Goal: Information Seeking & Learning: Learn about a topic

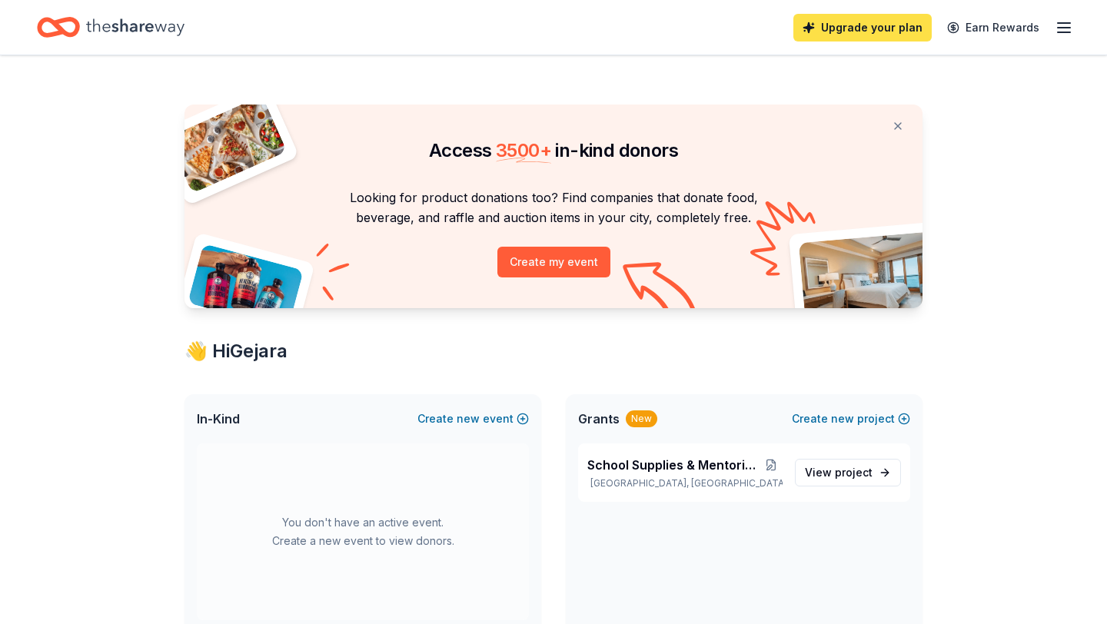
click at [870, 24] on link "Upgrade your plan" at bounding box center [862, 28] width 138 height 28
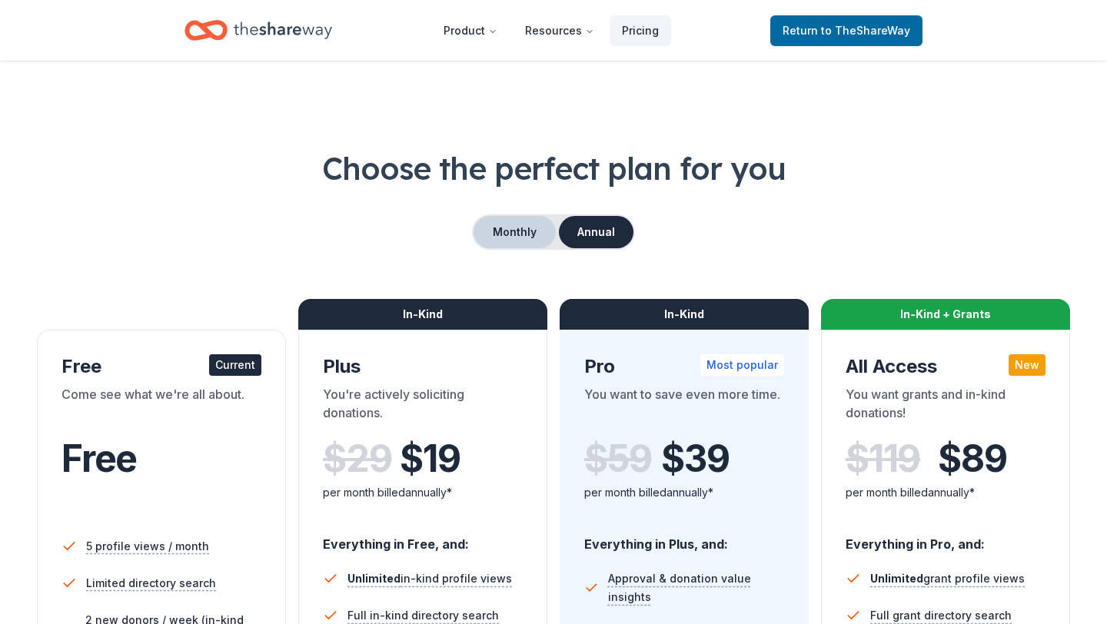
click at [510, 231] on button "Monthly" at bounding box center [514, 232] width 82 height 32
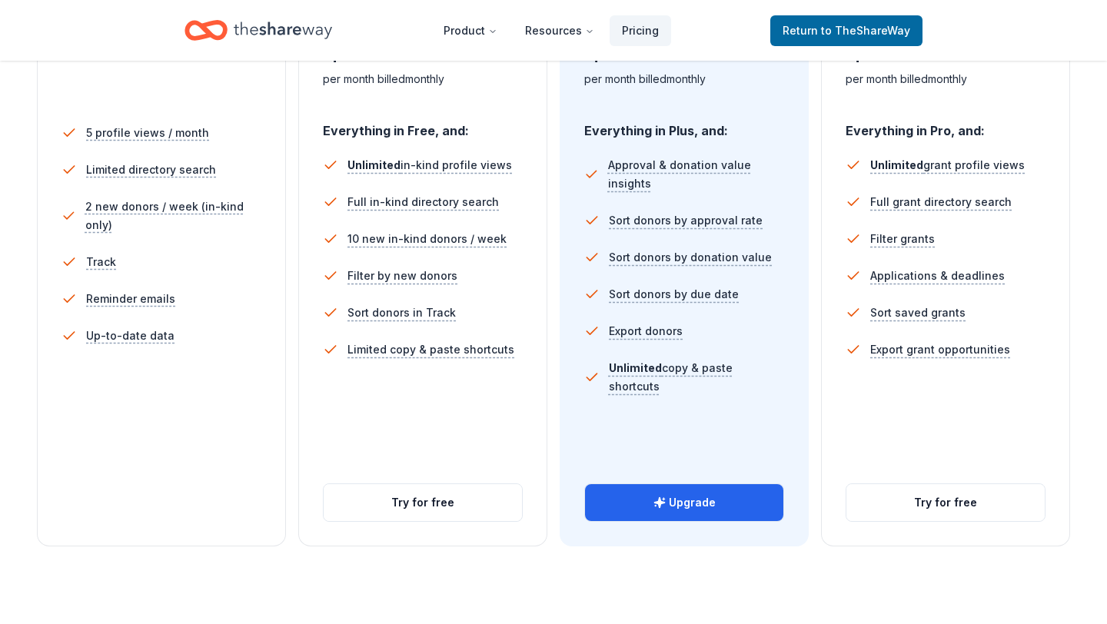
scroll to position [419, 0]
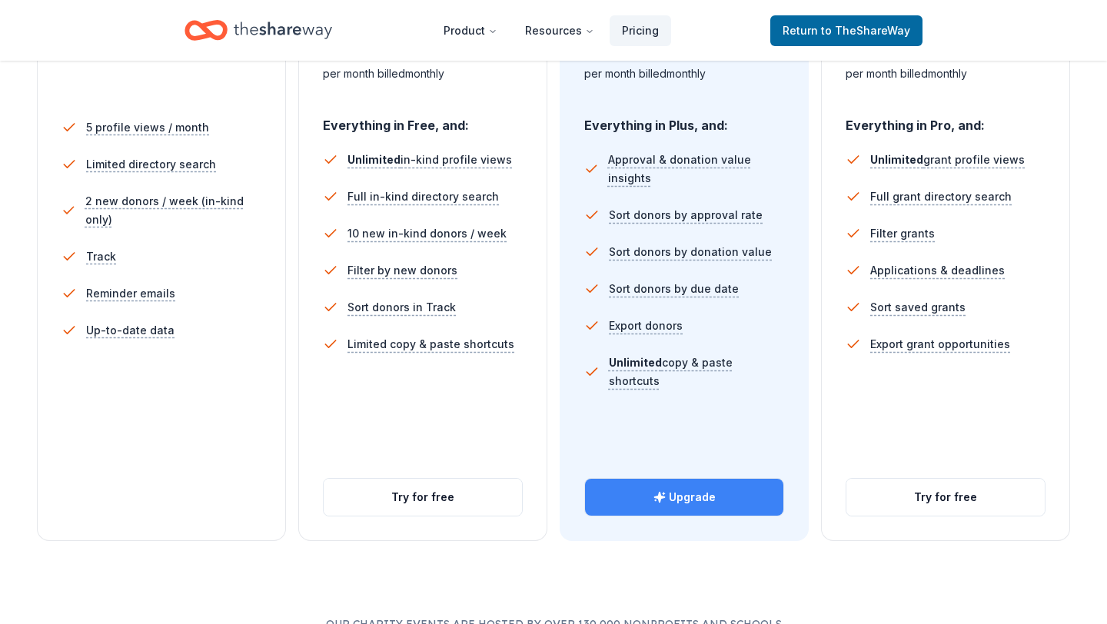
click at [689, 496] on button "Upgrade" at bounding box center [684, 497] width 198 height 37
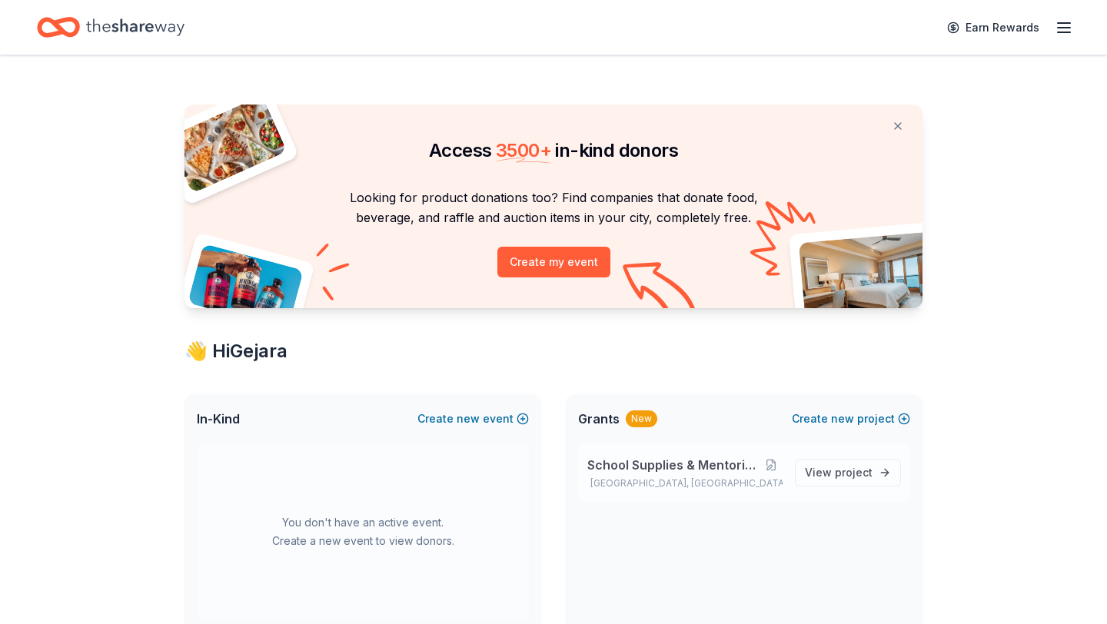
click at [691, 463] on span "School Supplies & Mentoring Program" at bounding box center [673, 465] width 172 height 18
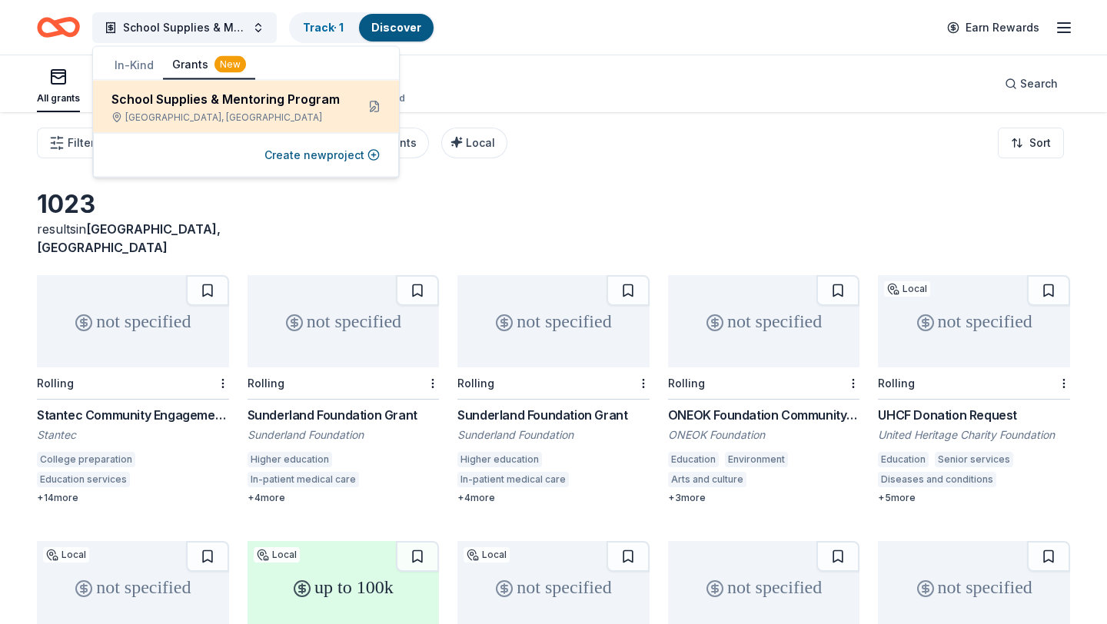
click at [299, 104] on div "School Supplies & Mentoring Program" at bounding box center [227, 99] width 232 height 18
click at [274, 92] on div "School Supplies & Mentoring Program" at bounding box center [227, 99] width 232 height 18
click at [370, 105] on button at bounding box center [374, 107] width 25 height 25
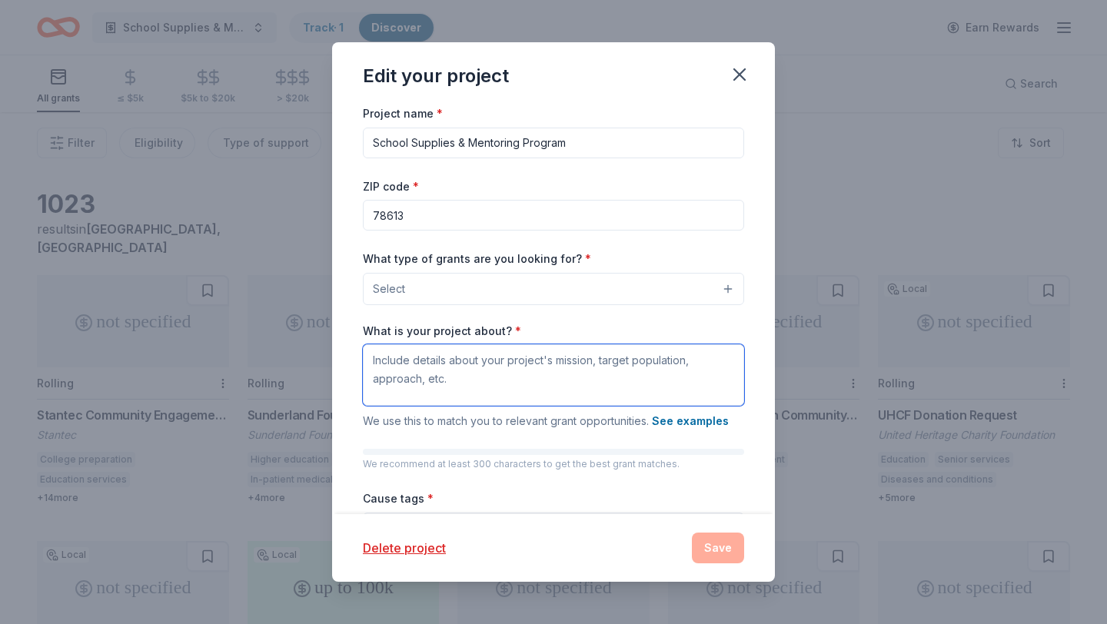
click at [587, 373] on textarea "What is your project about? *" at bounding box center [553, 374] width 381 height 61
click at [586, 367] on textarea "What is your project about? *" at bounding box center [553, 374] width 381 height 61
paste textarea "Schoolmela Impact Highlights 🌟 • 17+ years of service – Empowering rural school…"
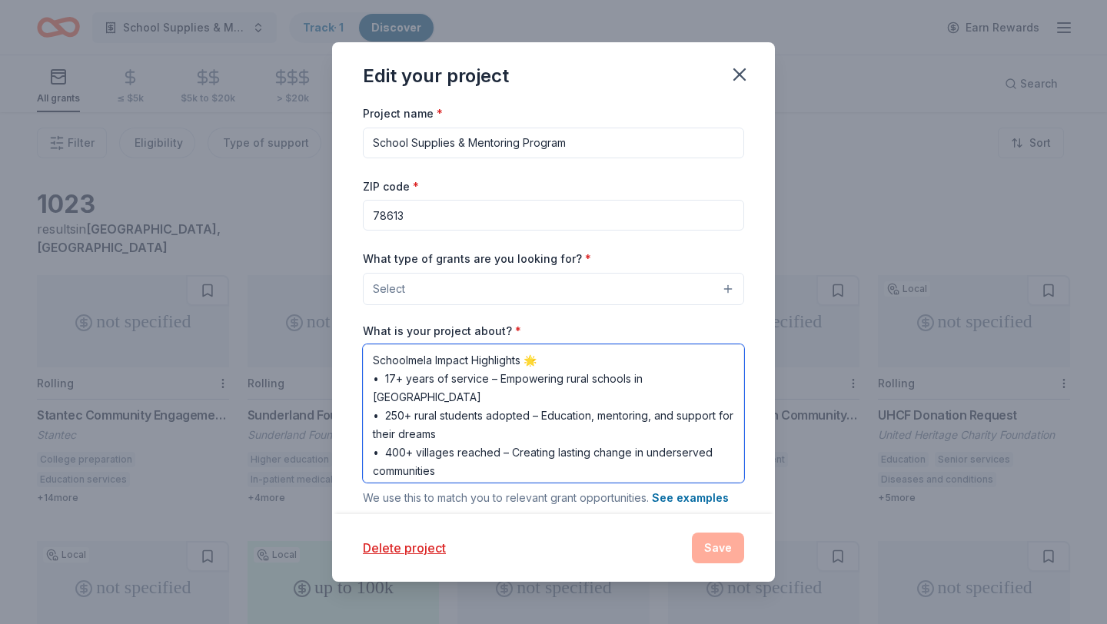
type textarea "Schoolmela Impact Highlights 🌟 • 17+ years of service – Empowering rural school…"
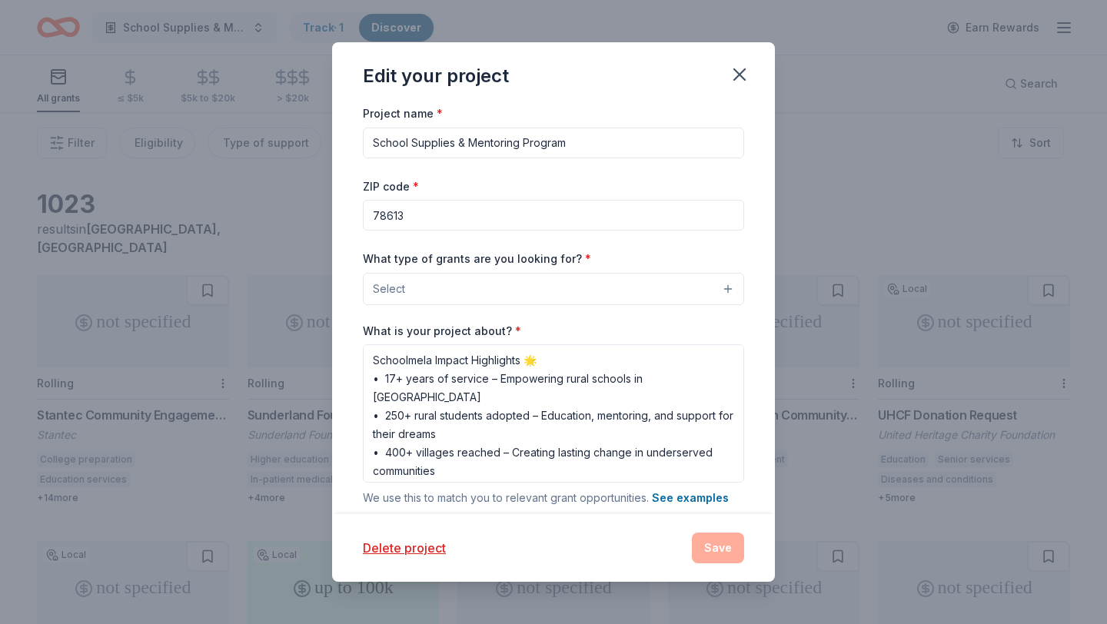
click at [725, 290] on button "Select" at bounding box center [553, 289] width 381 height 32
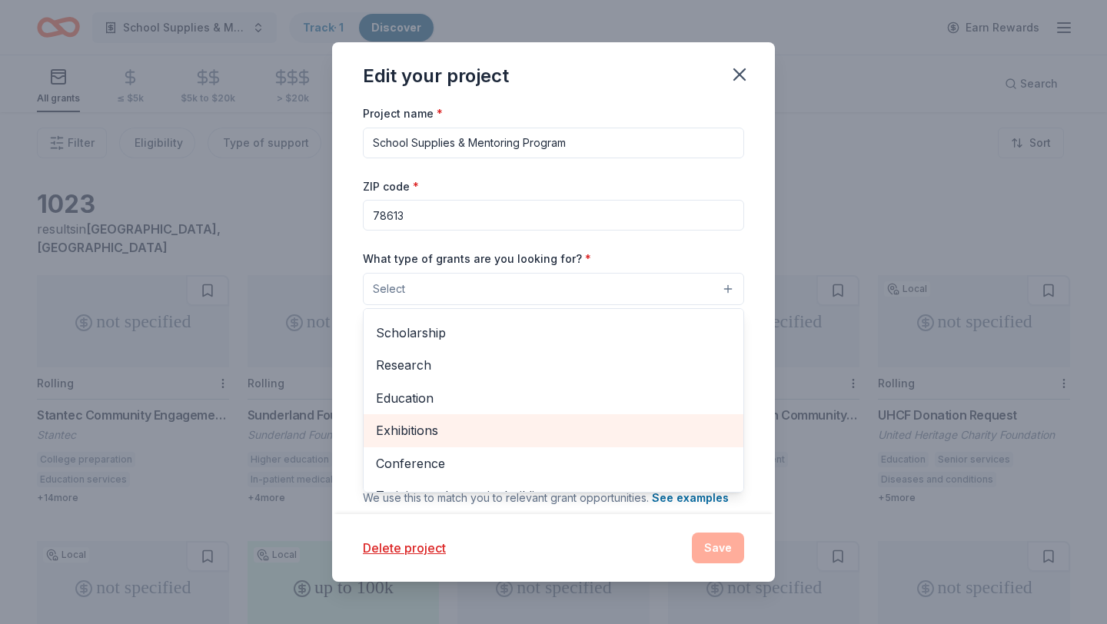
scroll to position [91, 0]
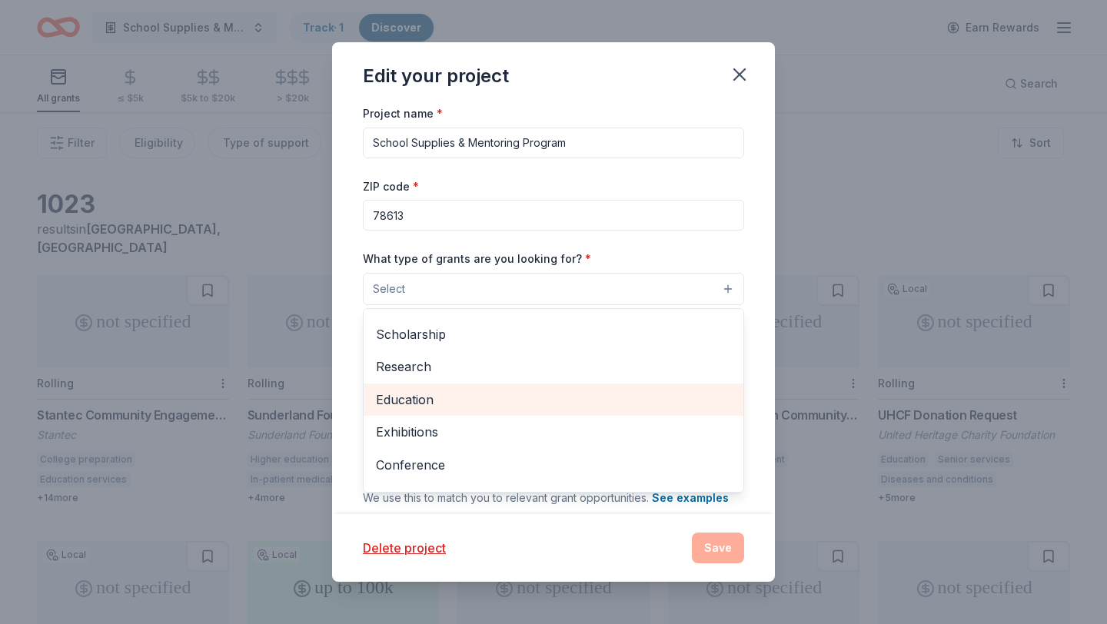
click at [421, 402] on span "Education" at bounding box center [553, 400] width 355 height 20
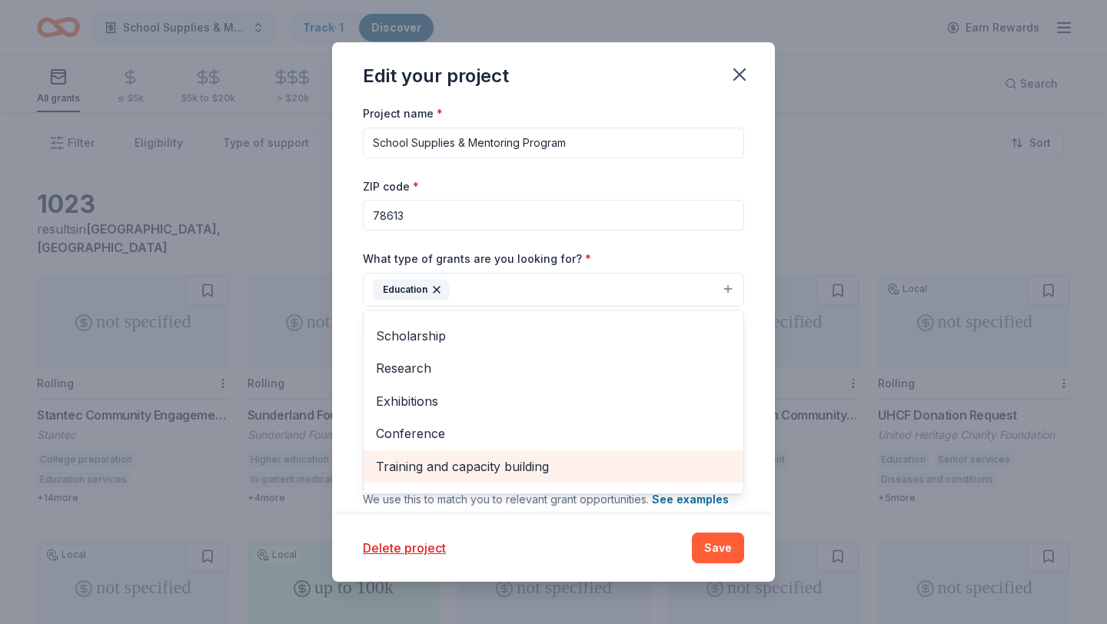
scroll to position [149, 0]
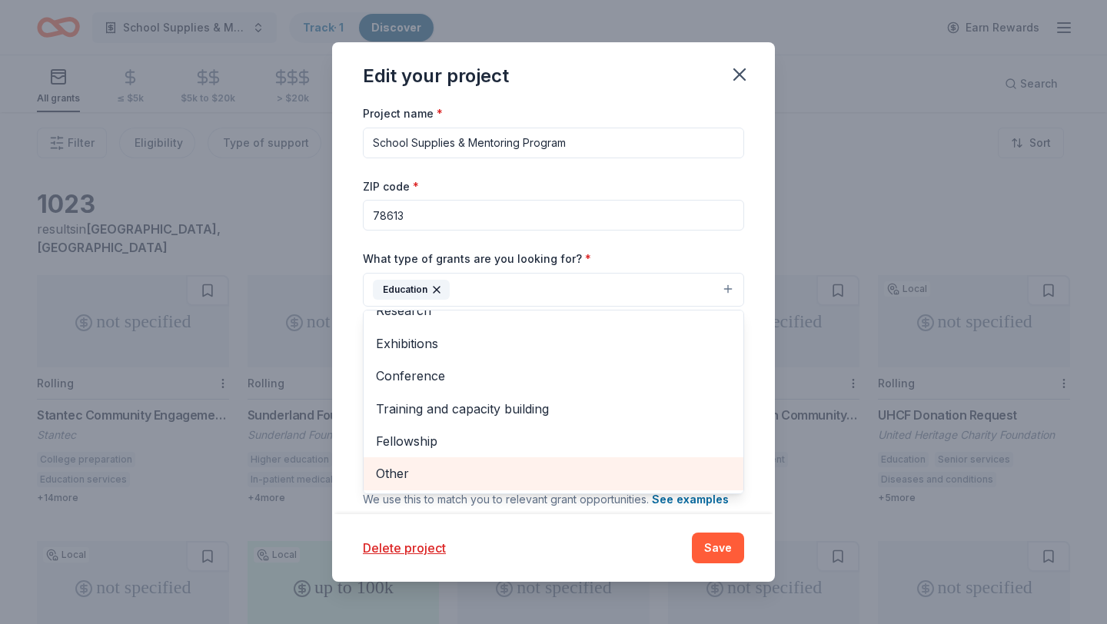
click at [397, 477] on span "Other" at bounding box center [553, 473] width 355 height 20
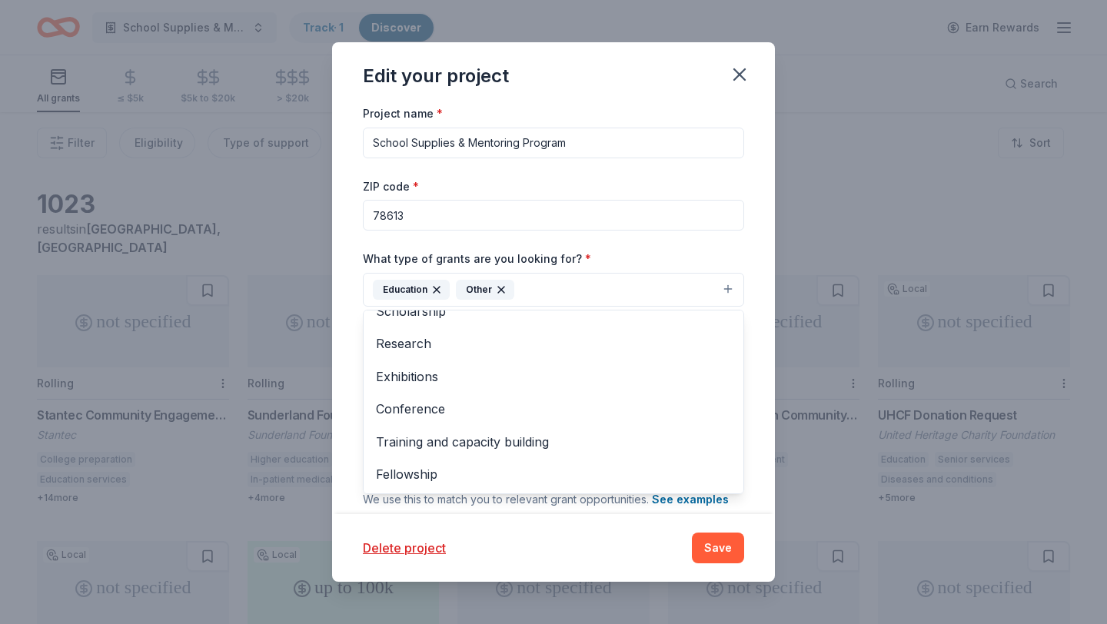
click at [601, 290] on button "Education Other" at bounding box center [553, 290] width 381 height 34
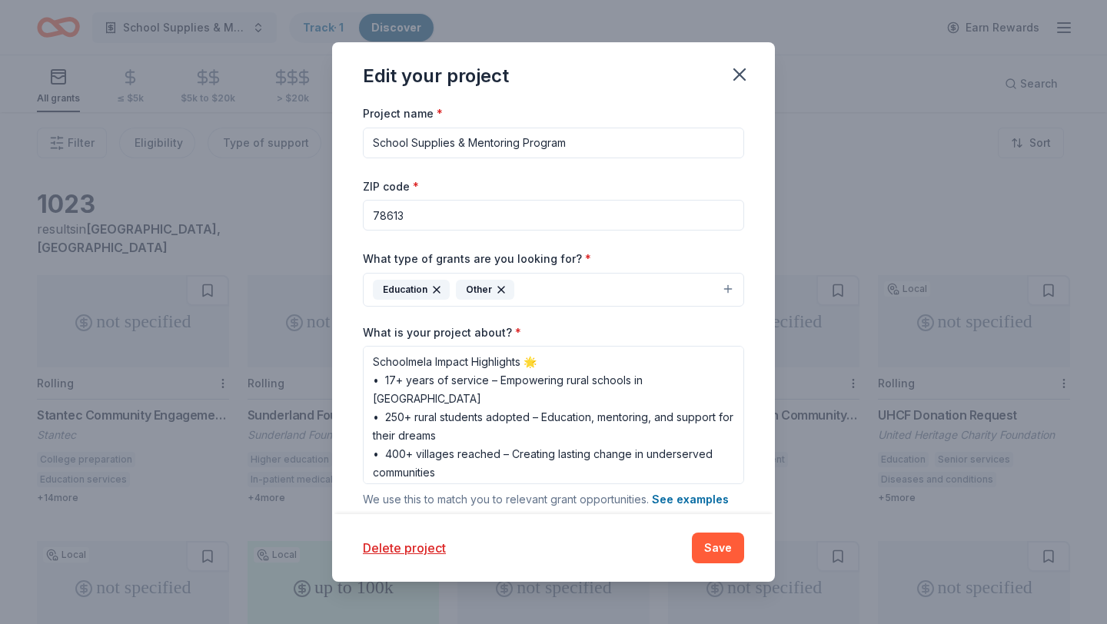
click at [753, 344] on div "Project name * School Supplies & Mentoring Program ZIP code * 78613 What type o…" at bounding box center [553, 309] width 443 height 410
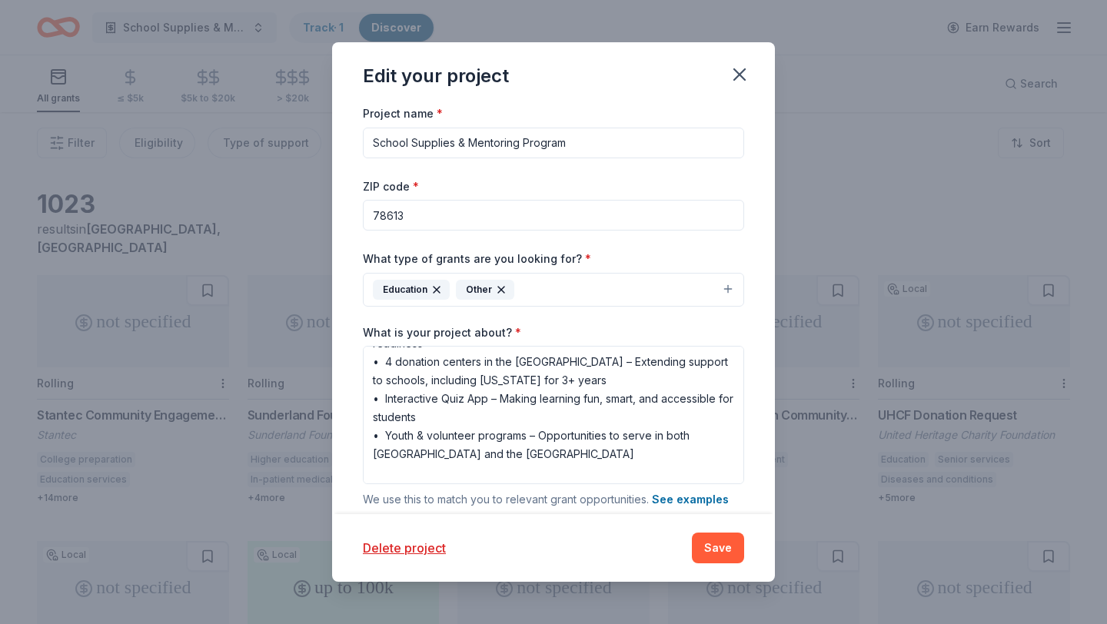
scroll to position [244, 0]
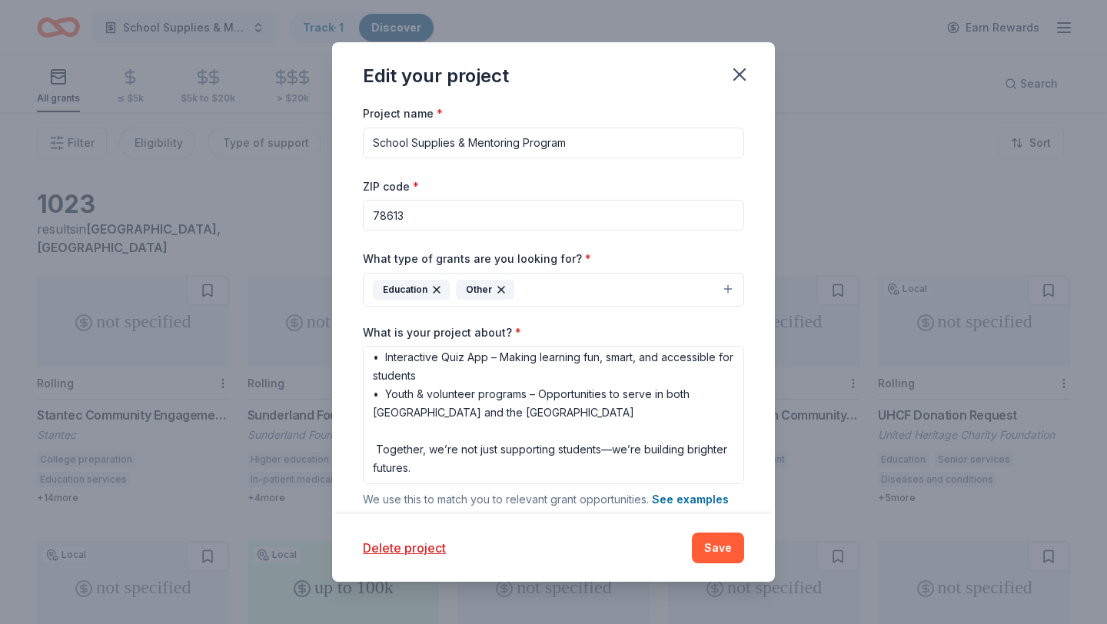
click at [534, 284] on button "Education Other" at bounding box center [553, 290] width 381 height 34
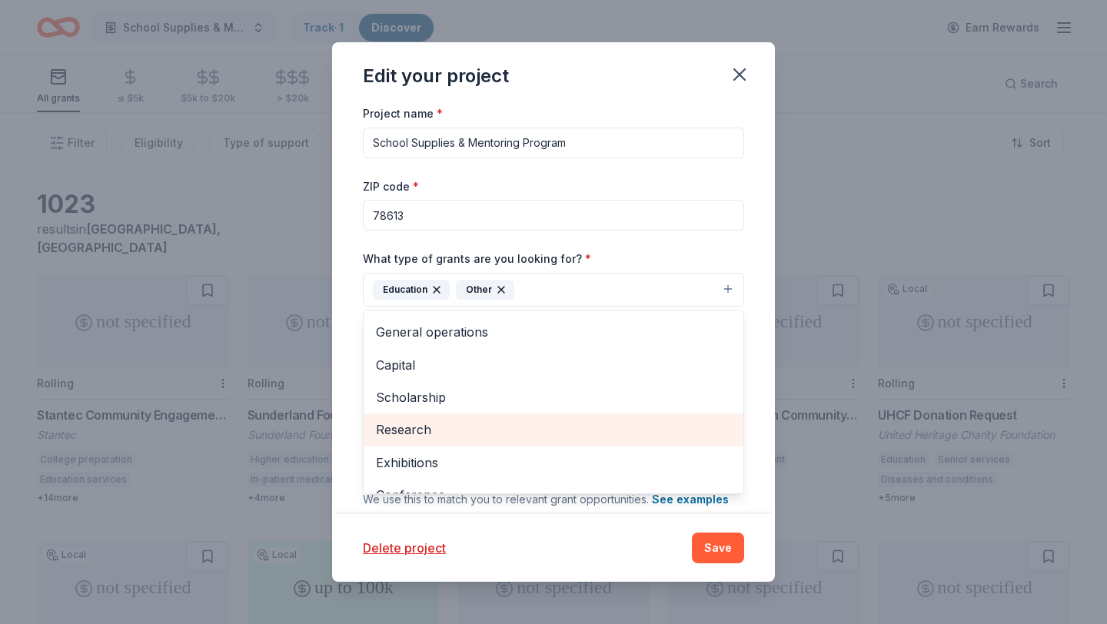
scroll to position [27, 0]
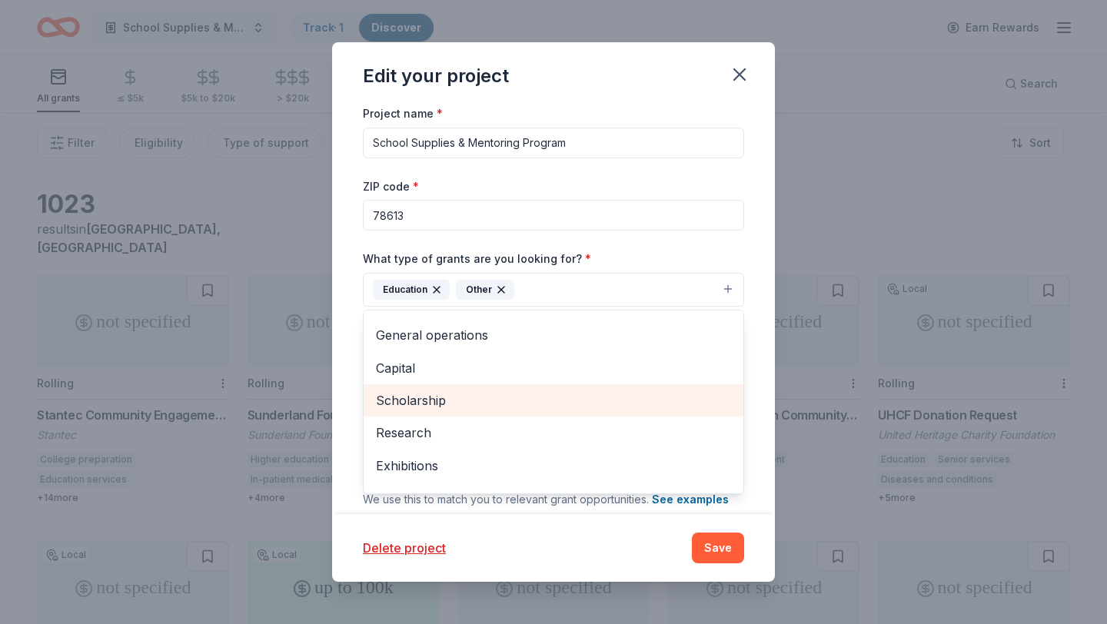
click at [431, 398] on span "Scholarship" at bounding box center [553, 400] width 355 height 20
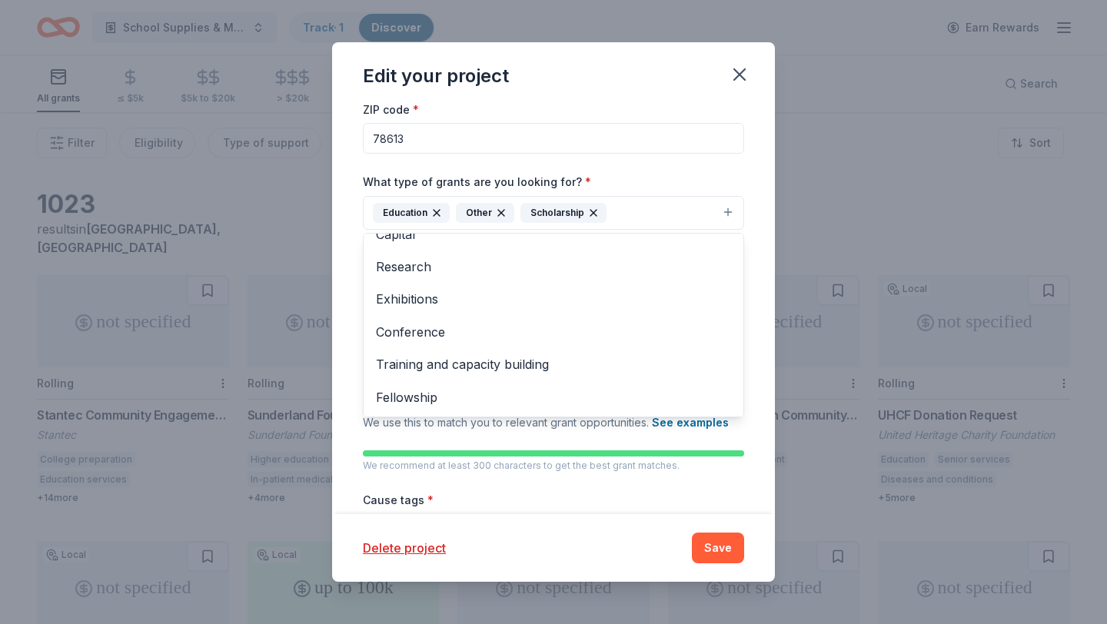
scroll to position [69, 0]
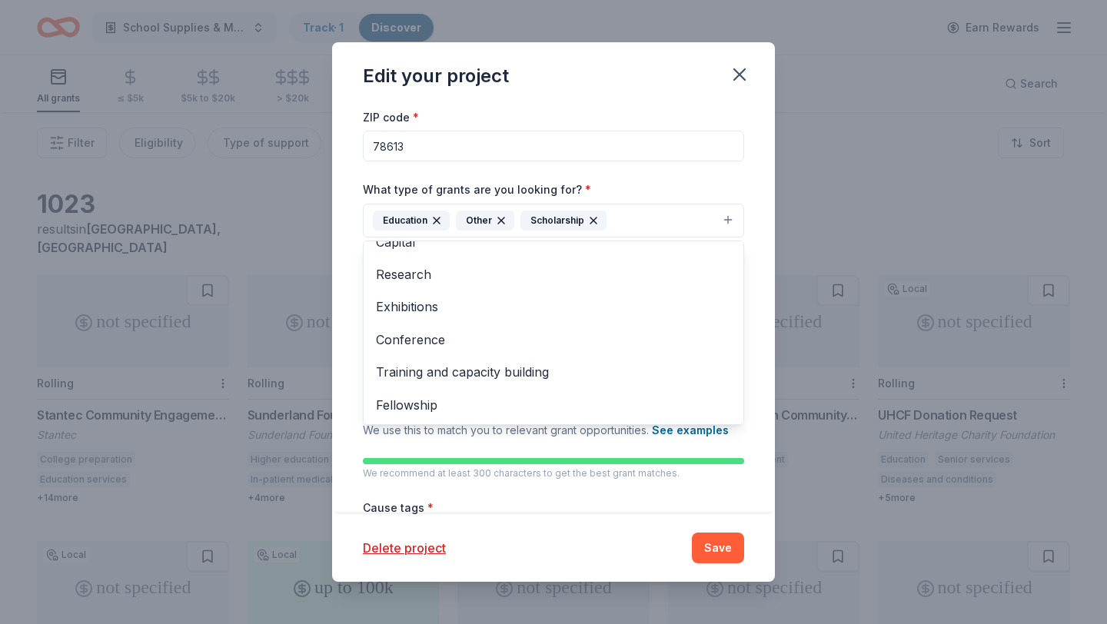
click at [719, 549] on div "Edit your project Project name * School Supplies & Mentoring Program ZIP code *…" at bounding box center [553, 311] width 443 height 539
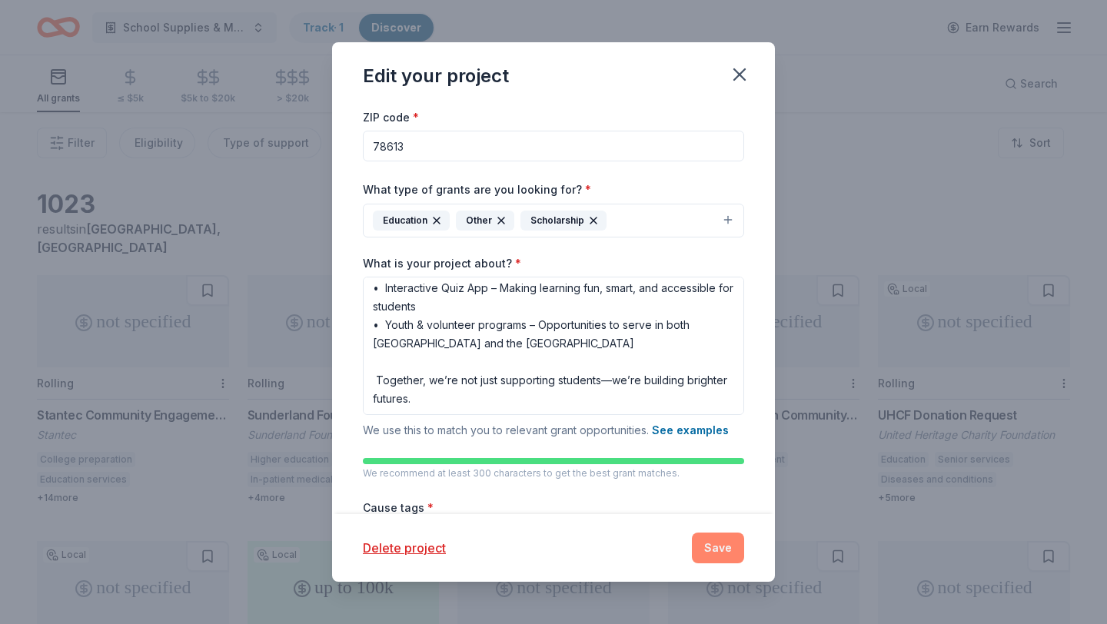
click at [728, 544] on button "Save" at bounding box center [718, 548] width 52 height 31
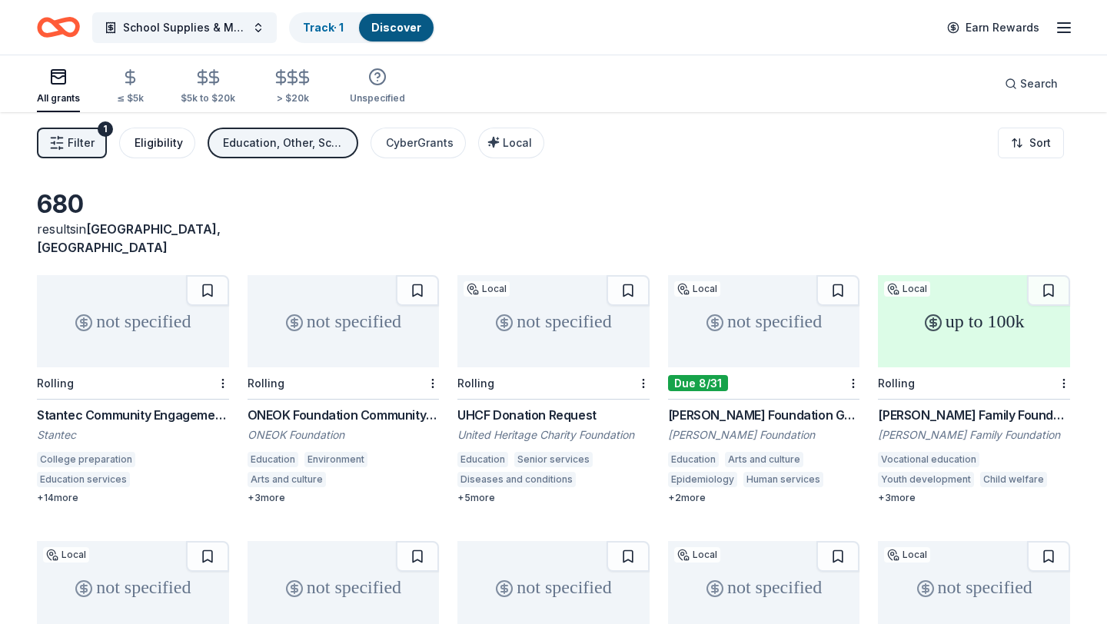
click at [155, 144] on div "Eligibility" at bounding box center [158, 143] width 48 height 18
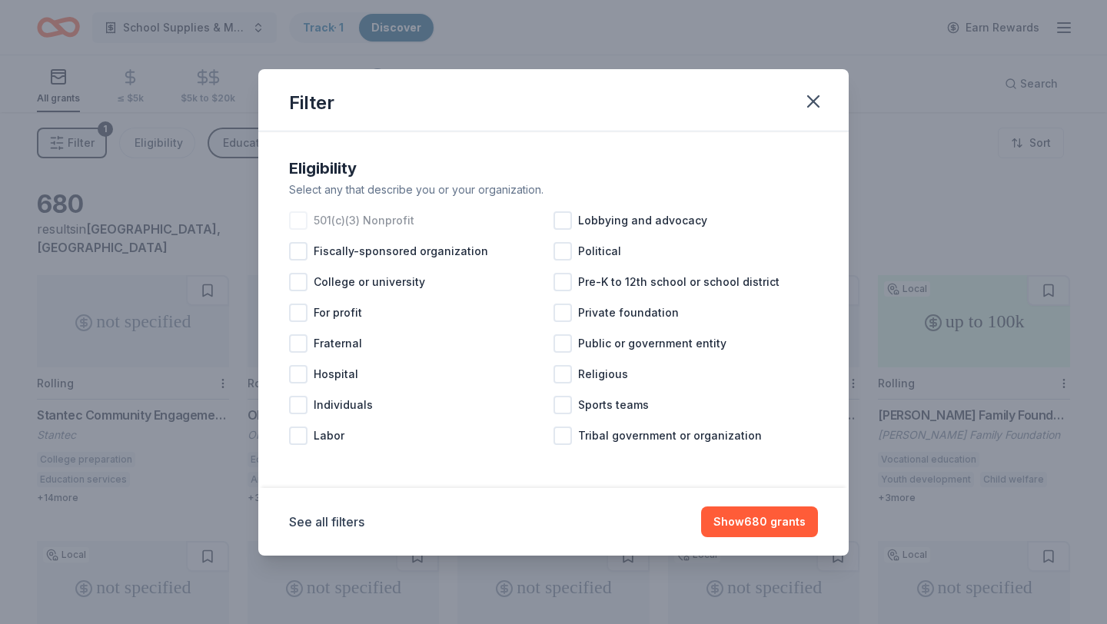
click at [297, 221] on div at bounding box center [298, 220] width 18 height 18
click at [565, 346] on div at bounding box center [562, 343] width 18 height 18
click at [568, 282] on div at bounding box center [562, 282] width 18 height 18
click at [564, 438] on div at bounding box center [562, 436] width 18 height 18
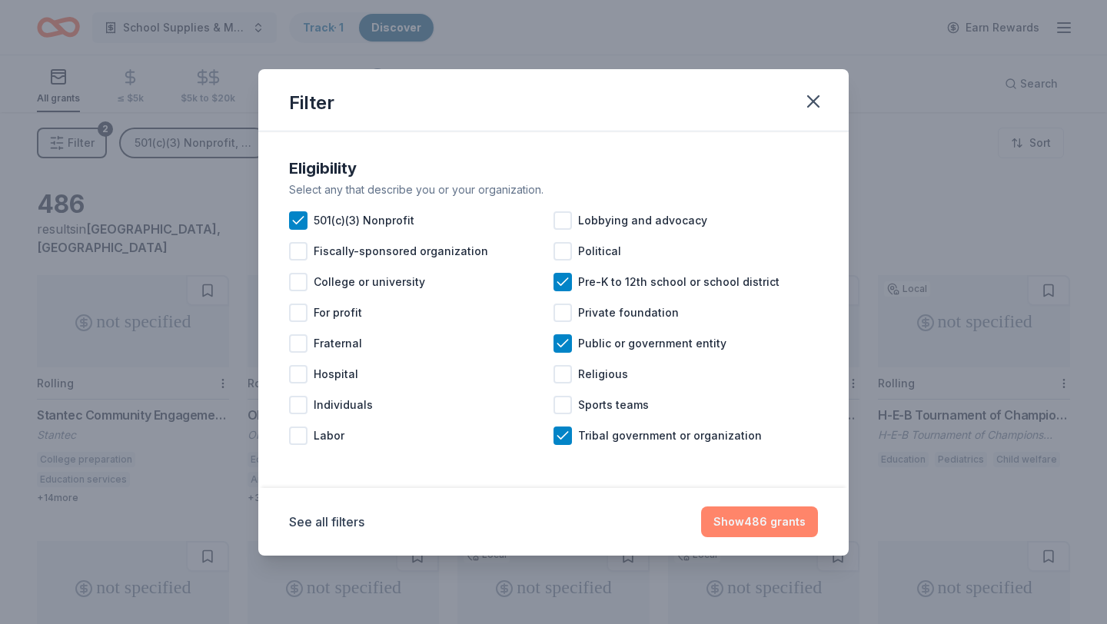
click at [760, 520] on button "Show 486 grants" at bounding box center [759, 521] width 117 height 31
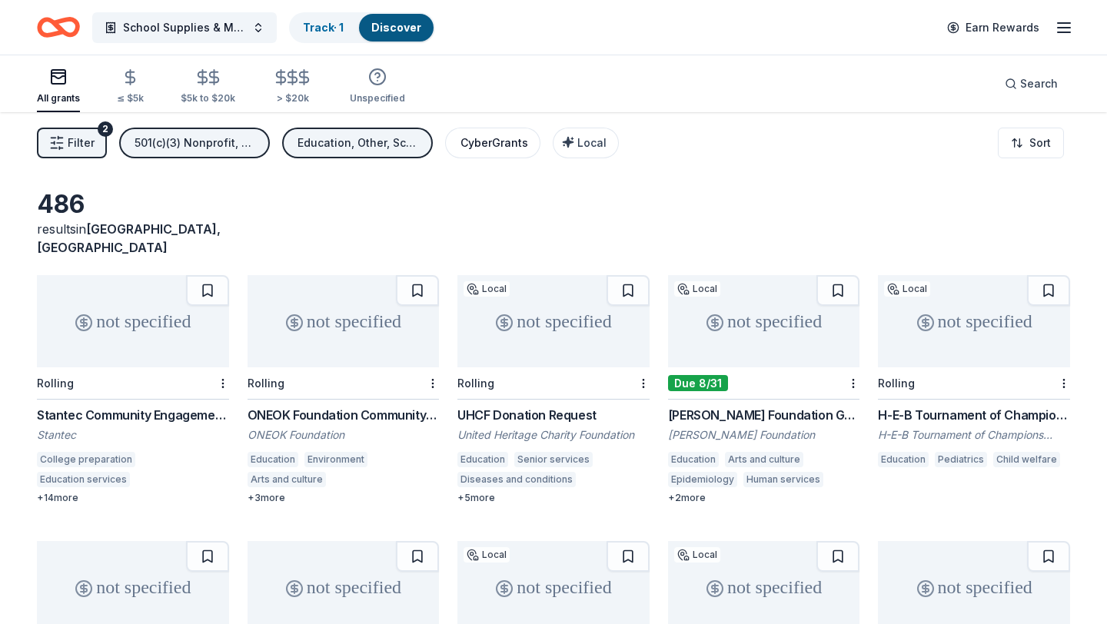
click at [501, 146] on div "CyberGrants" at bounding box center [494, 143] width 68 height 18
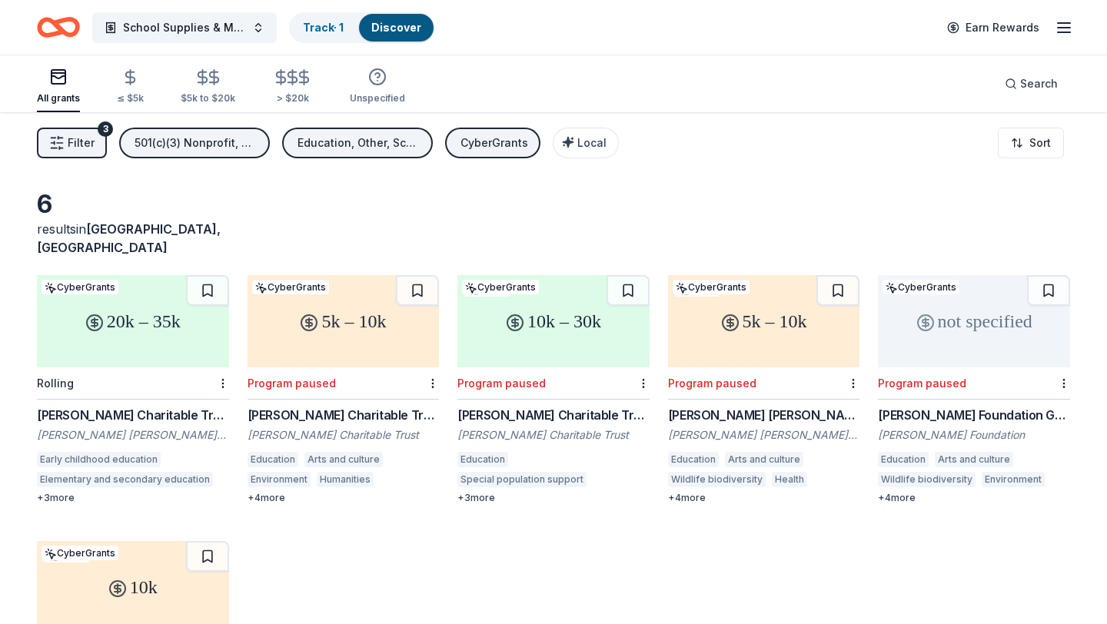
click at [158, 328] on div "20k – 35k" at bounding box center [133, 321] width 192 height 92
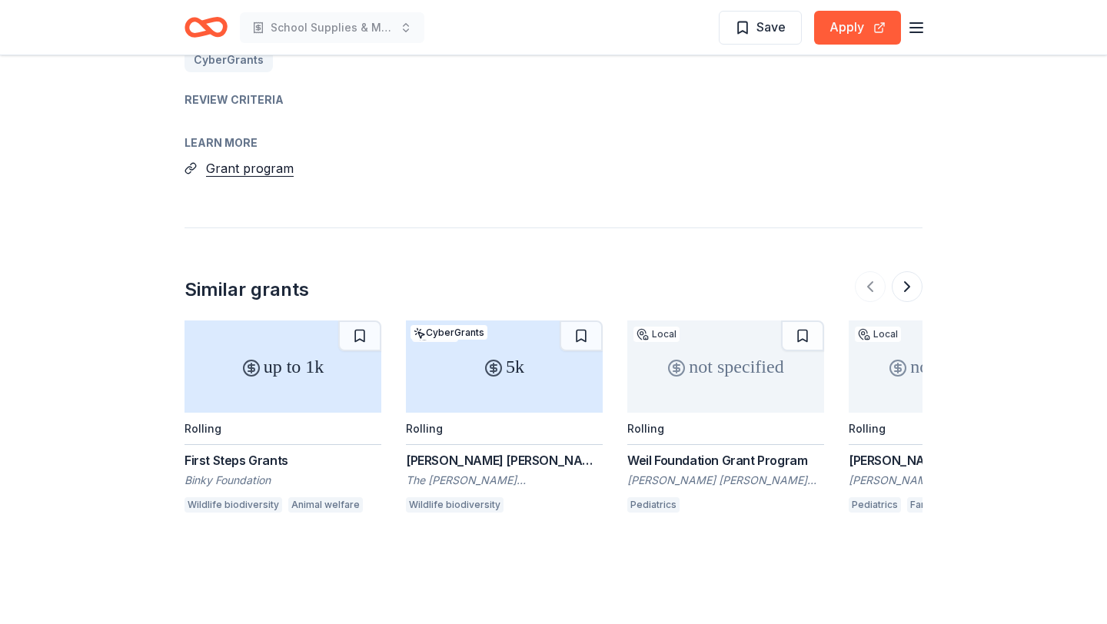
scroll to position [1517, 0]
